Goal: Task Accomplishment & Management: Manage account settings

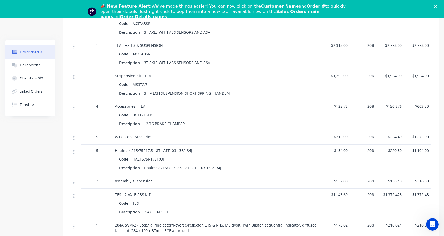
scroll to position [175, 0]
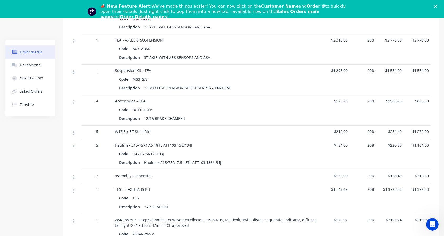
click at [345, 104] on div "$125.73" at bounding box center [336, 110] width 27 height 30
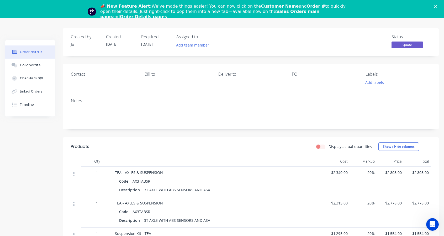
scroll to position [131, 0]
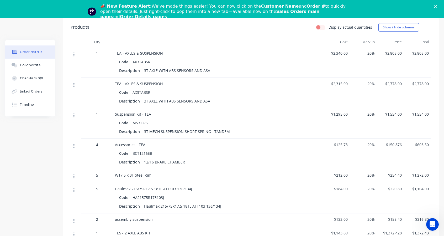
click at [336, 78] on div "$2,315.00" at bounding box center [336, 93] width 27 height 30
click at [340, 86] on div "$2,315.00" at bounding box center [336, 93] width 27 height 30
click at [341, 87] on div "$2,315.00" at bounding box center [336, 93] width 27 height 30
click at [342, 84] on span "$2,315.00" at bounding box center [336, 84] width 23 height 6
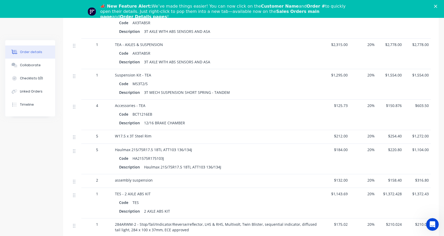
scroll to position [175, 0]
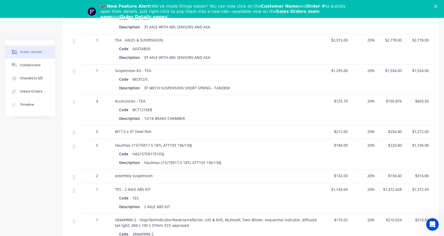
click at [342, 72] on span "$1,295.00" at bounding box center [336, 71] width 23 height 6
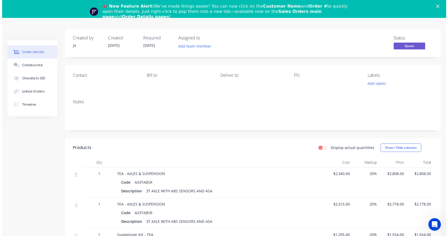
scroll to position [0, 0]
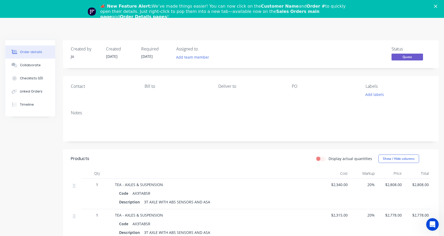
click at [437, 5] on polygon "Close" at bounding box center [435, 6] width 3 height 3
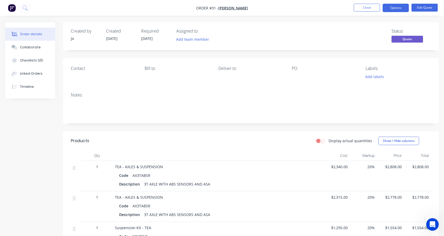
click at [373, 9] on button "Close" at bounding box center [367, 8] width 26 height 8
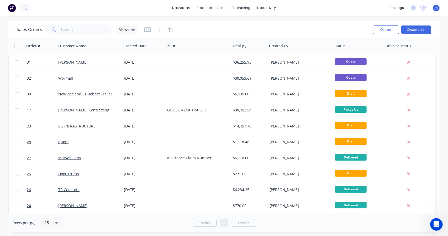
click at [191, 8] on link "dashboard" at bounding box center [182, 8] width 25 height 8
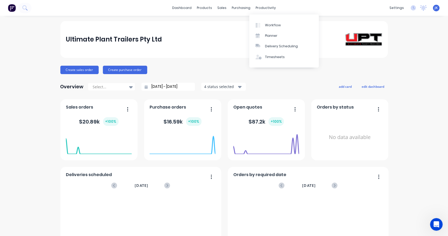
click at [268, 28] on link "Workflow" at bounding box center [284, 25] width 70 height 11
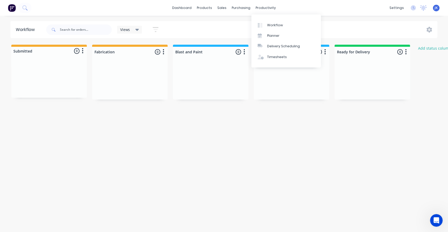
click at [274, 6] on div "productivity" at bounding box center [265, 8] width 25 height 8
click at [276, 33] on link "Planner" at bounding box center [287, 35] width 70 height 11
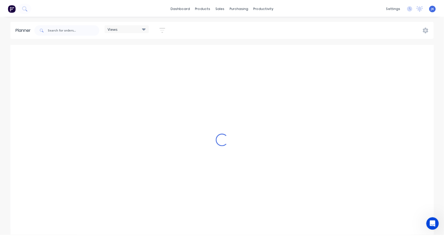
scroll to position [0, 925]
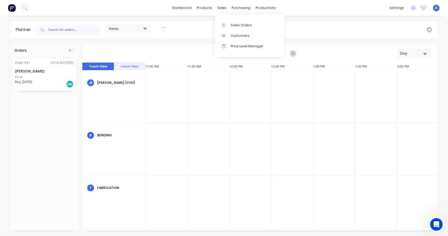
click at [229, 24] on div at bounding box center [225, 25] width 8 height 5
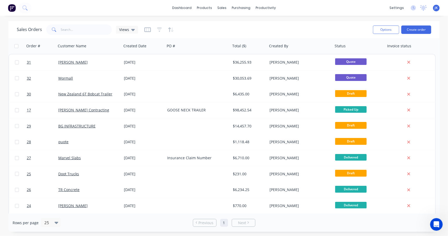
click at [77, 63] on div "[PERSON_NAME]" at bounding box center [87, 62] width 58 height 5
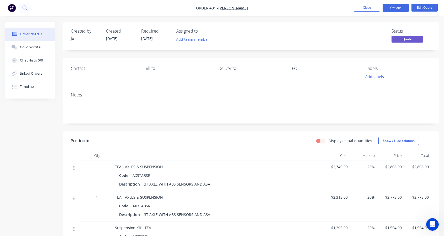
click at [374, 7] on button "Close" at bounding box center [367, 8] width 26 height 8
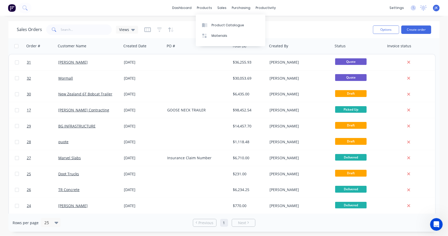
click at [216, 24] on div "Product Catalogue" at bounding box center [228, 25] width 33 height 5
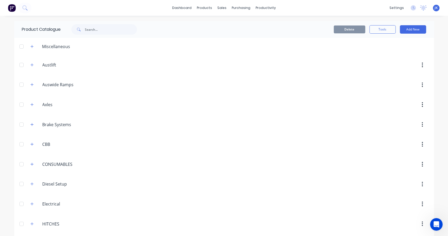
click at [30, 64] on icon "button" at bounding box center [31, 64] width 3 height 3
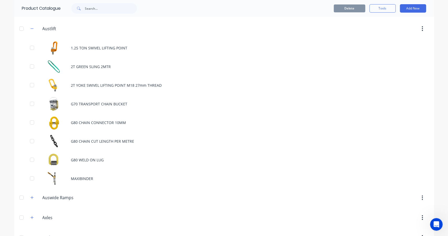
scroll to position [44, 0]
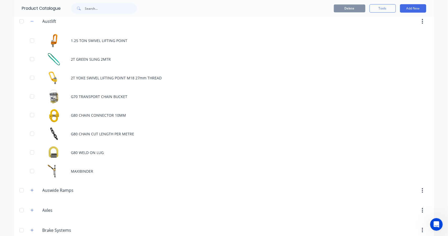
click at [30, 209] on icon "button" at bounding box center [31, 210] width 3 height 4
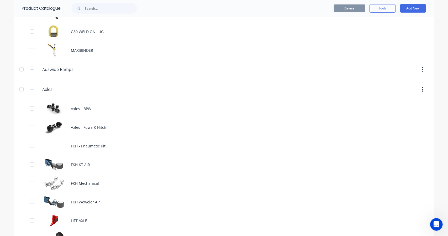
scroll to position [263, 0]
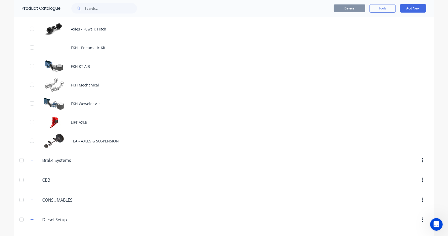
click at [29, 178] on button "button" at bounding box center [32, 180] width 7 height 7
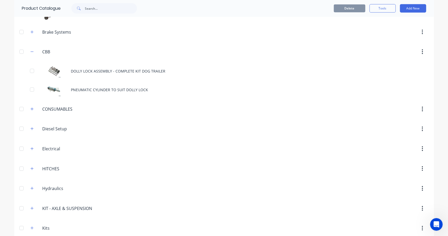
scroll to position [394, 0]
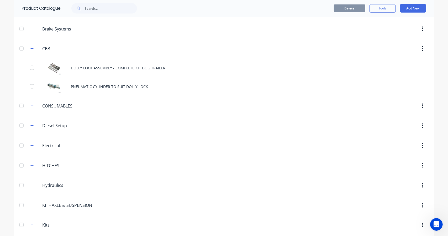
click at [30, 144] on icon "button" at bounding box center [31, 146] width 3 height 4
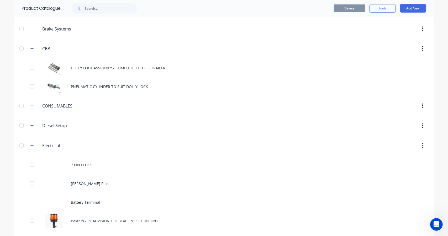
click at [29, 144] on button "button" at bounding box center [32, 145] width 7 height 7
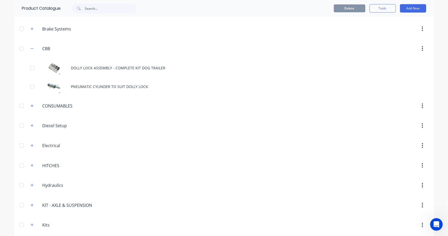
click at [31, 164] on icon "button" at bounding box center [31, 166] width 3 height 4
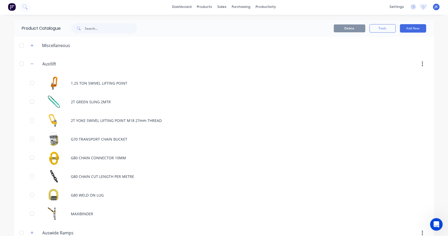
scroll to position [0, 0]
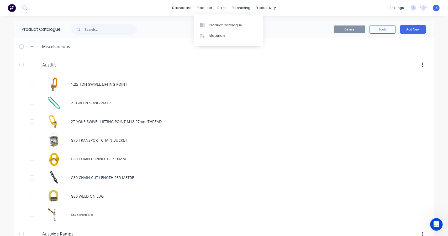
click at [204, 6] on div "products" at bounding box center [204, 8] width 20 height 8
click at [103, 84] on div "1.25 TON SWIVEL LIFTING POINT" at bounding box center [224, 84] width 420 height 19
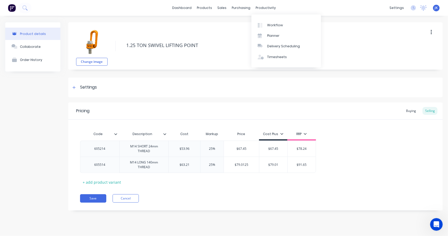
click at [274, 45] on div "Delivery Scheduling" at bounding box center [283, 46] width 33 height 5
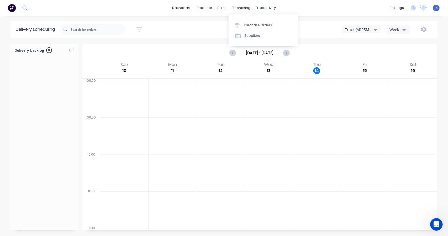
click at [248, 25] on div "Purchase Orders" at bounding box center [258, 25] width 28 height 5
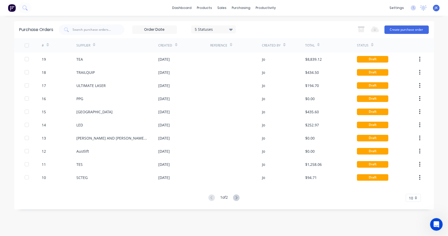
click at [376, 59] on div "Draft" at bounding box center [373, 59] width 32 height 7
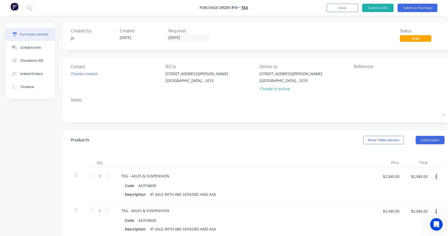
click at [417, 98] on div "Notes" at bounding box center [258, 100] width 374 height 6
click at [30, 91] on button "Timeline" at bounding box center [30, 86] width 49 height 13
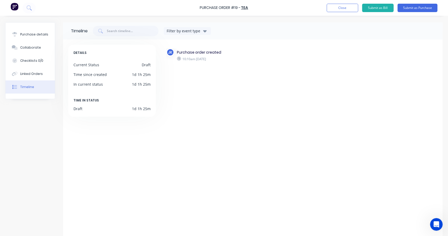
click at [31, 91] on button "Timeline" at bounding box center [30, 86] width 49 height 13
click at [28, 39] on button "Purchase details" at bounding box center [30, 34] width 49 height 13
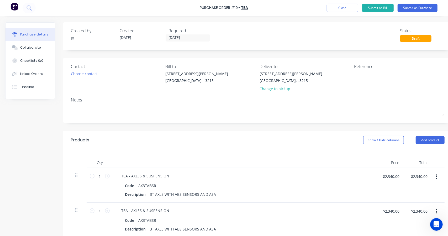
click at [422, 7] on button "Submit as Purchase" at bounding box center [418, 8] width 40 height 8
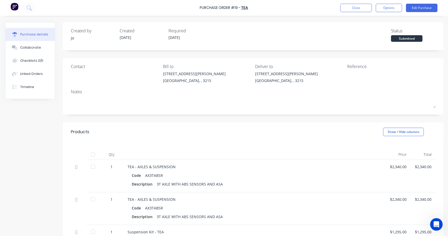
click at [394, 7] on button "Options" at bounding box center [389, 8] width 26 height 8
click at [370, 20] on div "Print / Email" at bounding box center [377, 22] width 40 height 8
click at [370, 33] on div "With pricing" at bounding box center [377, 32] width 40 height 8
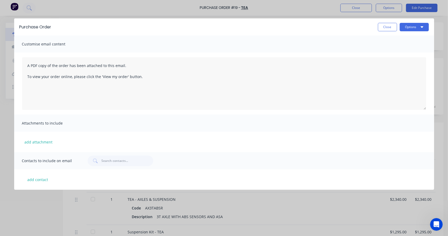
click at [423, 28] on icon "button" at bounding box center [422, 27] width 3 height 4
click at [401, 38] on div "Print" at bounding box center [404, 41] width 40 height 8
click at [392, 24] on button "Close" at bounding box center [387, 27] width 19 height 8
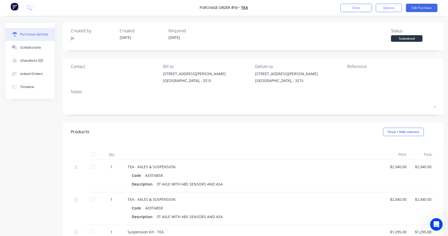
click at [26, 45] on div "Collaborate" at bounding box center [30, 47] width 21 height 5
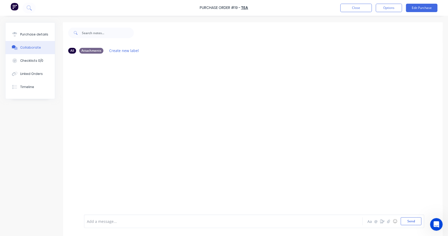
click at [31, 60] on div "Checklists 0/0" at bounding box center [31, 60] width 23 height 5
type textarea "x"
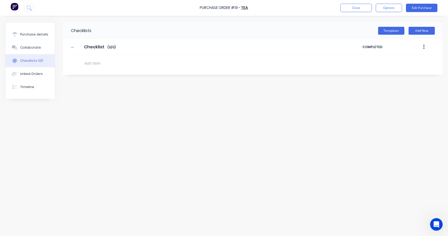
click at [46, 75] on button "Linked Orders" at bounding box center [30, 73] width 49 height 13
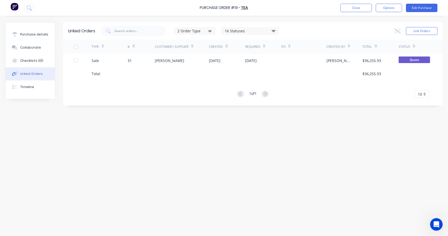
click at [349, 8] on button "Close" at bounding box center [357, 8] width 32 height 8
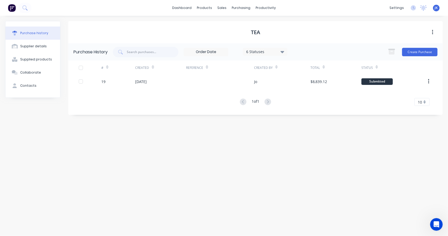
click at [430, 81] on button "button" at bounding box center [429, 81] width 12 height 9
drag, startPoint x: 224, startPoint y: 160, endPoint x: 227, endPoint y: 157, distance: 4.6
click at [224, 160] on div "TEA Purchase History 6 Statuses 6 Statuses Create Purchase # Created Reference …" at bounding box center [255, 123] width 375 height 204
click at [247, 24] on div "Purchase Orders" at bounding box center [258, 25] width 28 height 5
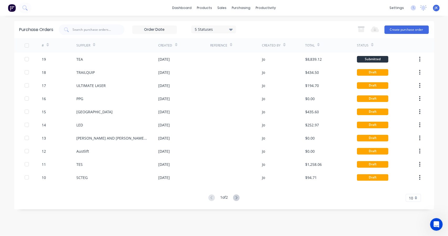
click at [380, 74] on div "Draft" at bounding box center [373, 72] width 32 height 7
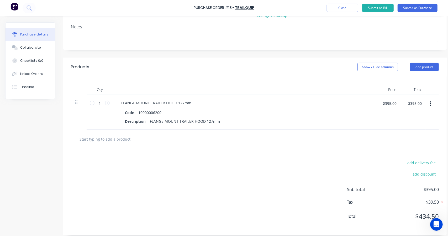
scroll to position [81, 0]
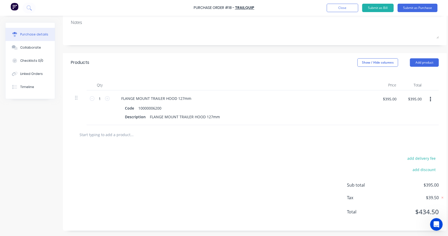
click at [106, 96] on icon at bounding box center [107, 98] width 5 height 5
type input "2"
type input "$790.00"
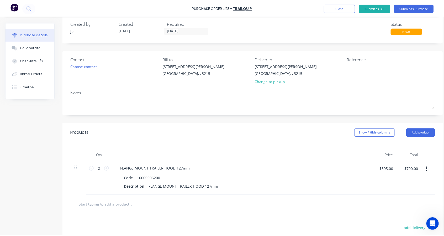
scroll to position [0, 0]
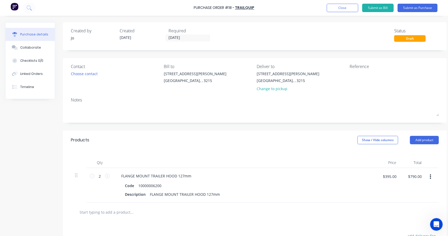
click at [35, 72] on div "Linked Orders" at bounding box center [31, 73] width 23 height 5
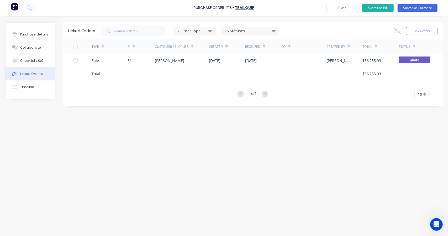
click at [30, 53] on button "Collaborate" at bounding box center [30, 47] width 49 height 13
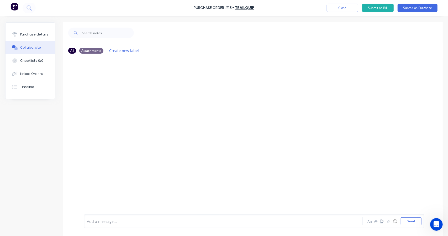
click at [29, 64] on button "Checklists 0/0" at bounding box center [30, 60] width 49 height 13
type textarea "x"
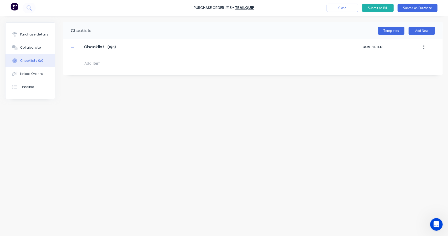
click at [27, 72] on div "Linked Orders" at bounding box center [31, 73] width 23 height 5
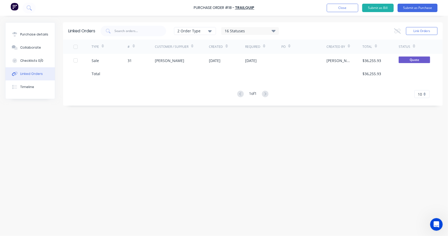
click at [199, 34] on button "2 Order Type" at bounding box center [195, 31] width 42 height 8
click at [210, 87] on div "TYPE # Customer / Supplier Created Required PO Created By Total Status Sale 31 …" at bounding box center [253, 68] width 380 height 58
click at [260, 33] on div "16 Statuses" at bounding box center [250, 31] width 57 height 6
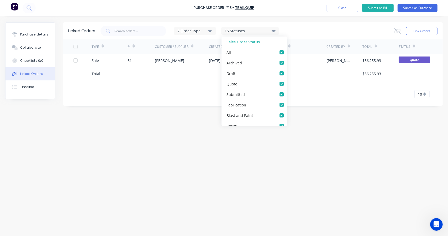
click at [260, 33] on div "16 Statuses" at bounding box center [250, 31] width 57 height 6
click at [148, 101] on div "Linked Orders 2 Order Type 16 Statuses Sales Order Status All Archived Draft Qu…" at bounding box center [253, 63] width 380 height 83
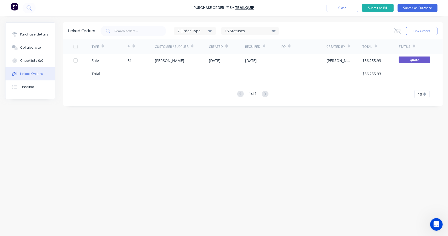
click at [170, 59] on div "[PERSON_NAME]" at bounding box center [182, 60] width 54 height 13
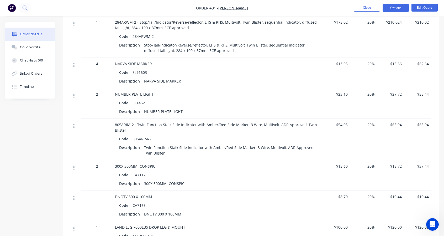
scroll to position [136, 0]
